Goal: Check status

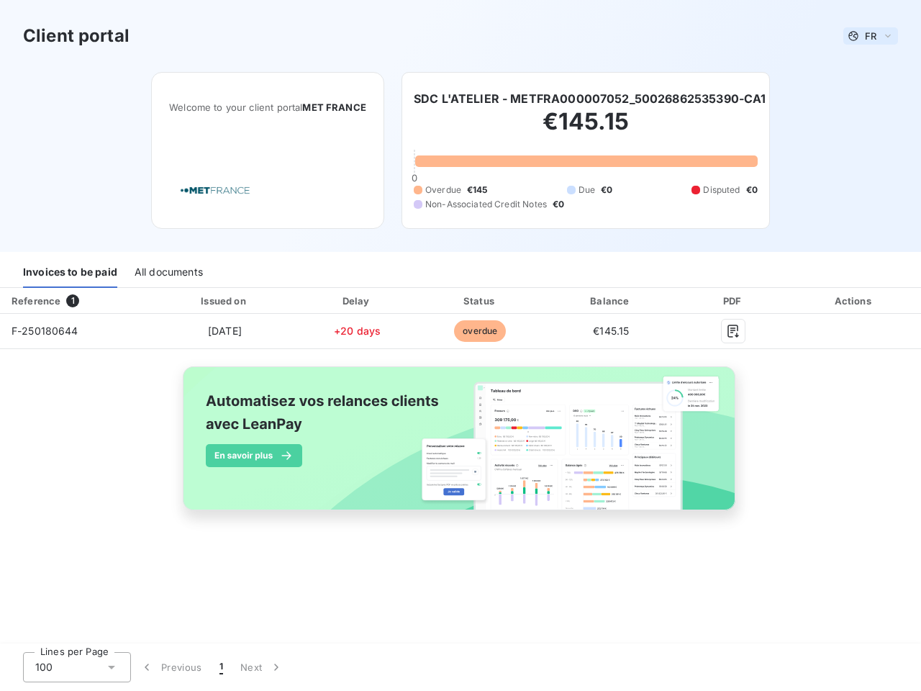
click at [870, 36] on span "FR" at bounding box center [871, 36] width 12 height 12
click at [591, 99] on h6 "SDC L'ATELIER - METFRA000007052_50026862535390-CA1" at bounding box center [590, 98] width 353 height 17
click at [70, 273] on div "Invoices to be paid" at bounding box center [70, 273] width 94 height 30
click at [168, 273] on div "All documents" at bounding box center [169, 273] width 68 height 30
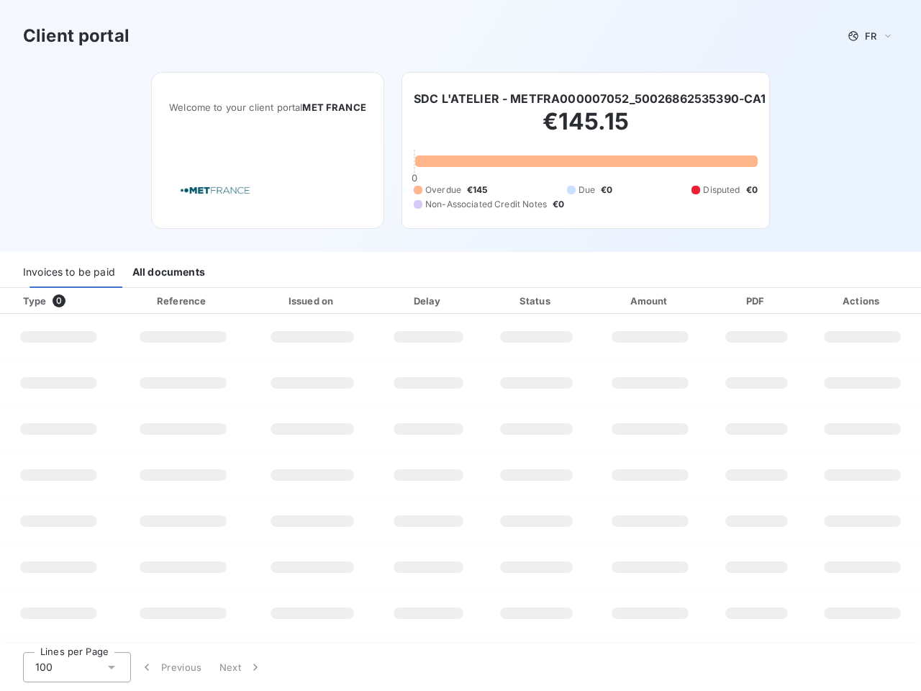
click at [76, 301] on div "Type 0" at bounding box center [63, 301] width 99 height 14
click at [224, 301] on div at bounding box center [227, 301] width 14 height 14
click at [357, 301] on div at bounding box center [354, 301] width 14 height 14
click at [484, 301] on div "Status" at bounding box center [536, 301] width 104 height 14
click at [611, 301] on div "Amount" at bounding box center [650, 301] width 112 height 14
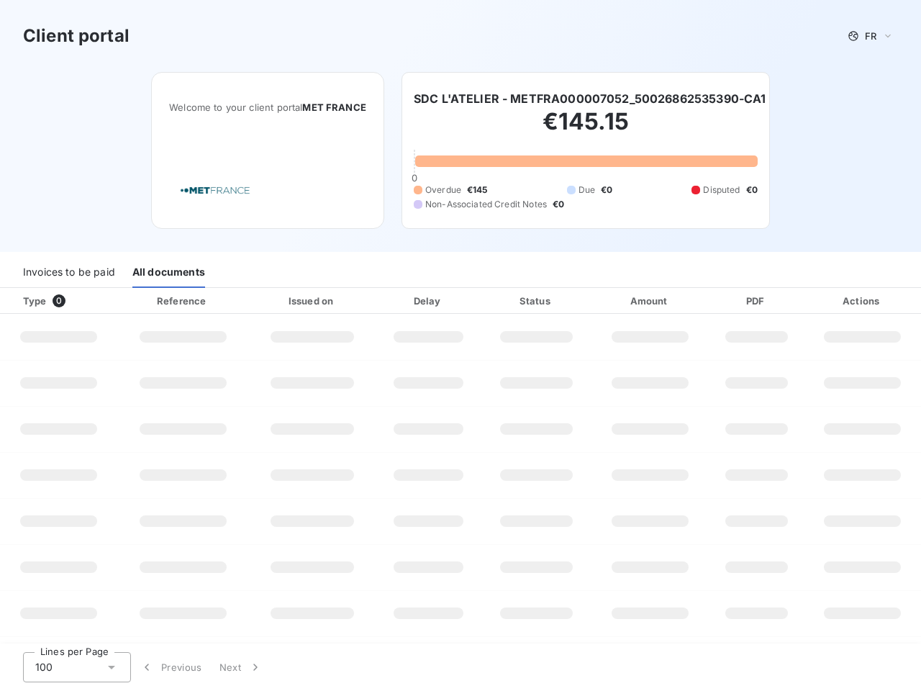
click at [733, 301] on div "PDF" at bounding box center [756, 301] width 89 height 14
